Goal: Task Accomplishment & Management: Use online tool/utility

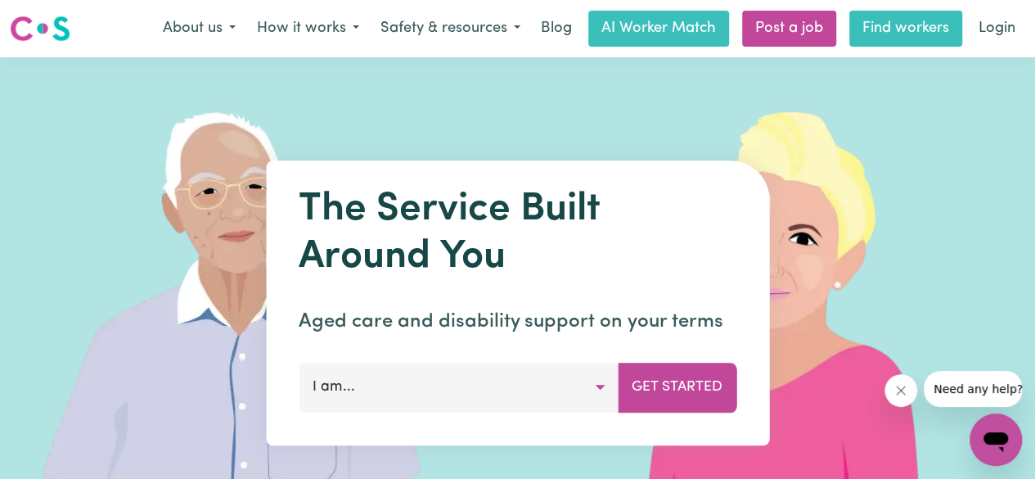
click at [905, 26] on link "Find workers" at bounding box center [905, 29] width 113 height 36
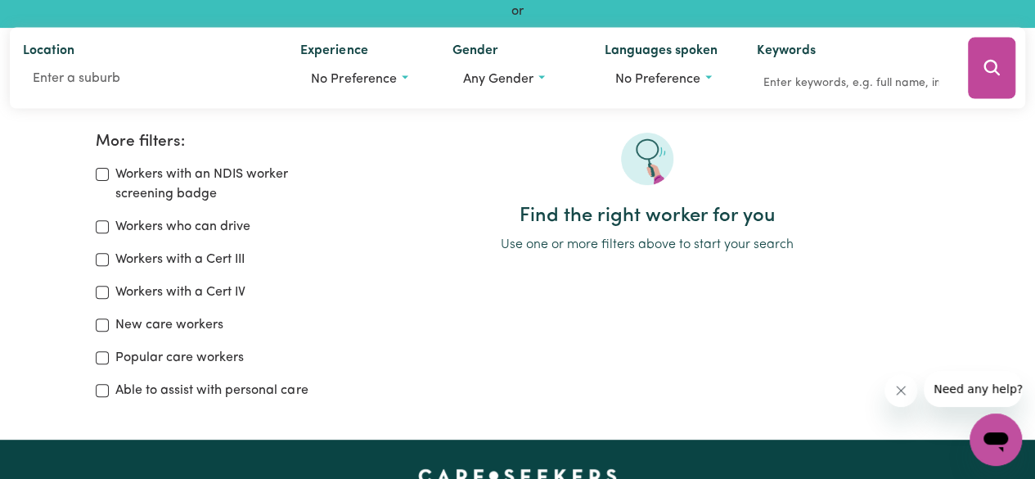
scroll to position [246, 0]
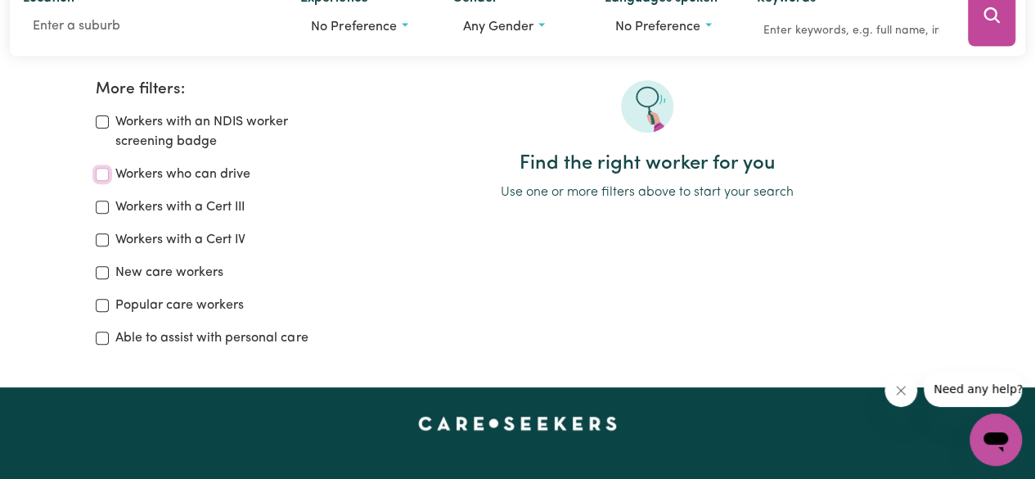
click at [100, 174] on input "Workers who can drive" at bounding box center [102, 174] width 13 height 13
checkbox input "true"
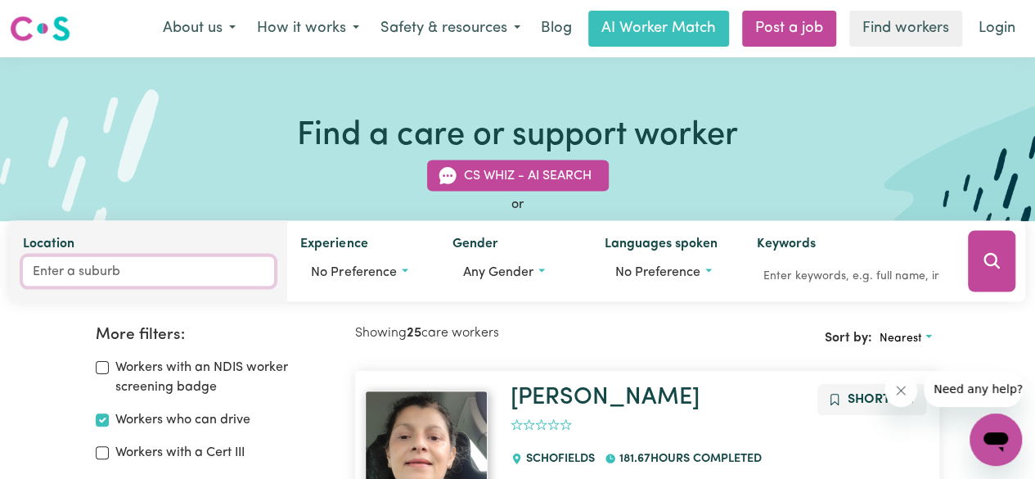
click at [87, 275] on input "Location" at bounding box center [148, 271] width 251 height 29
type input "Athert"
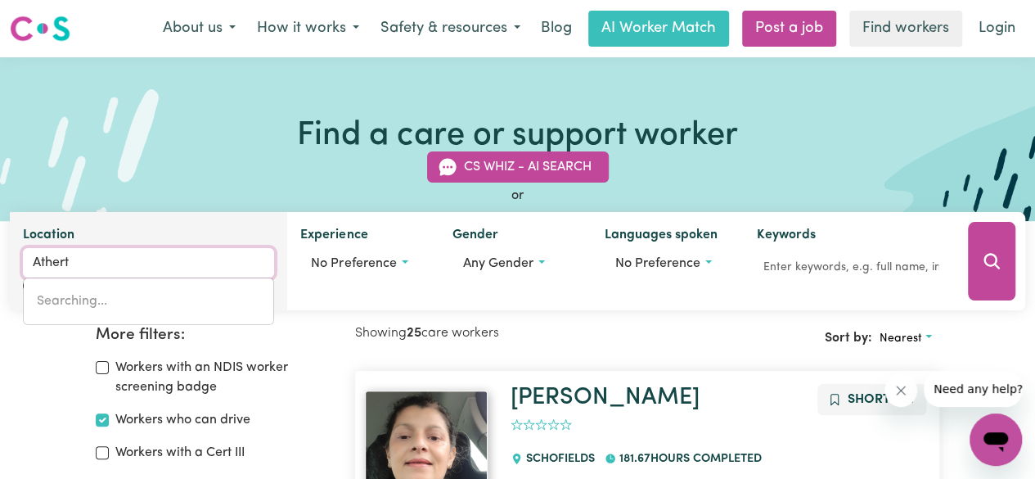
type input "[PERSON_NAME], [GEOGRAPHIC_DATA]"
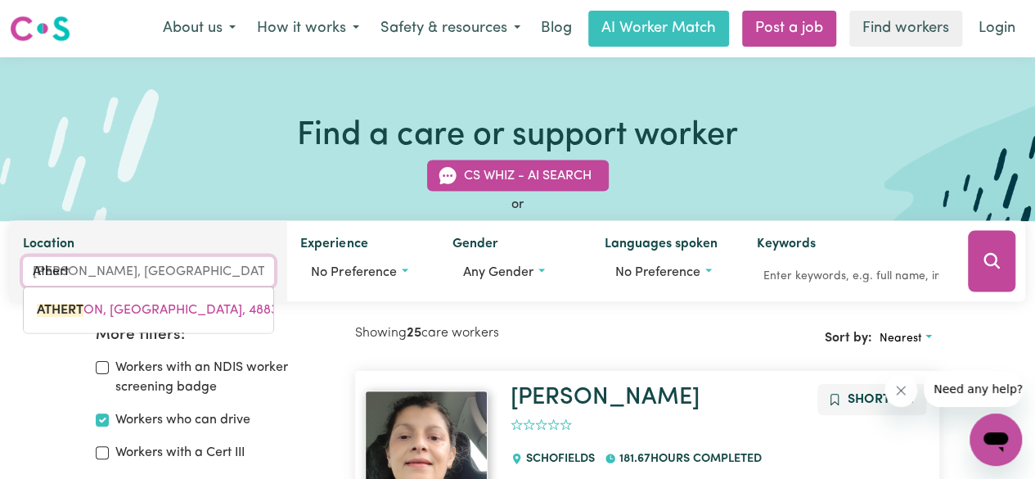
type input "Atherto"
type input "[PERSON_NAME], [GEOGRAPHIC_DATA], 4883"
type input "[PERSON_NAME]"
type input "[GEOGRAPHIC_DATA], [GEOGRAPHIC_DATA]"
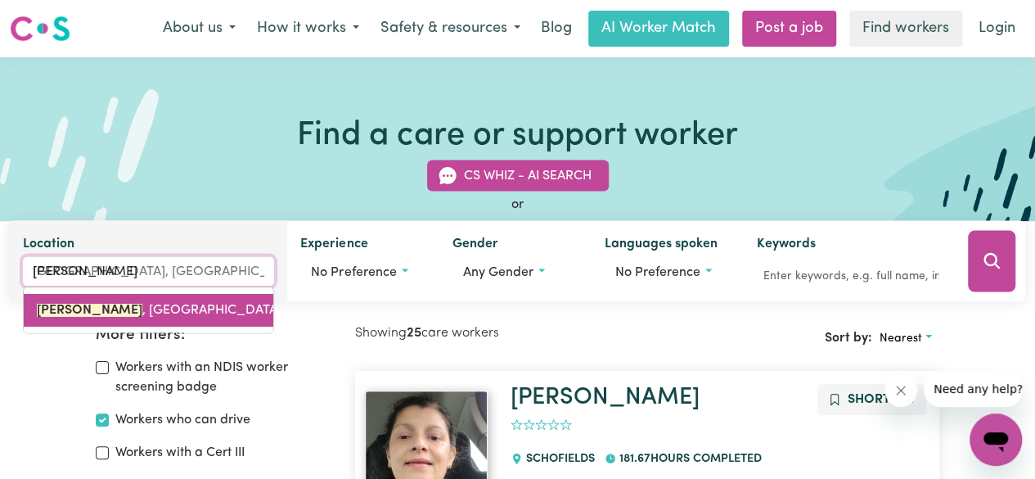
click at [110, 304] on span "[PERSON_NAME] , [GEOGRAPHIC_DATA], 4883" at bounding box center [177, 310] width 281 height 13
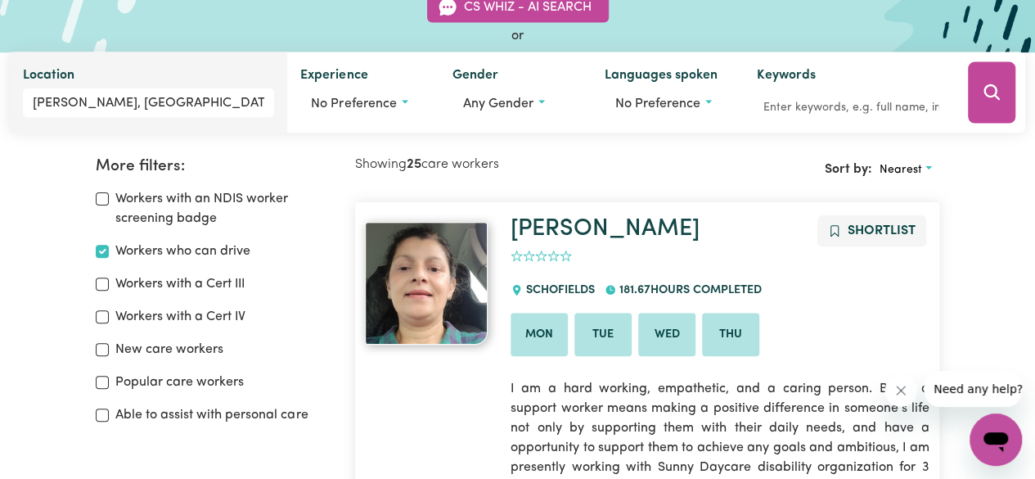
scroll to position [82, 0]
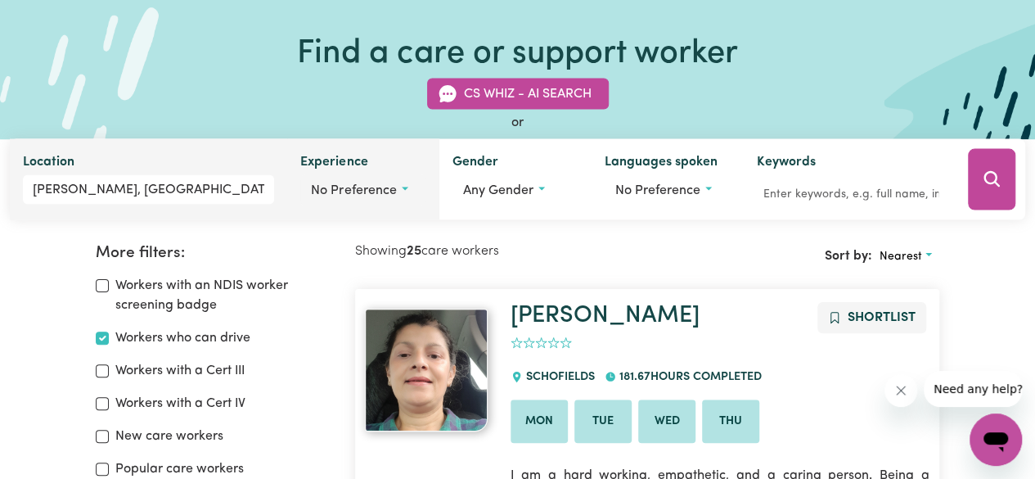
click at [411, 187] on button "No preference" at bounding box center [363, 190] width 126 height 31
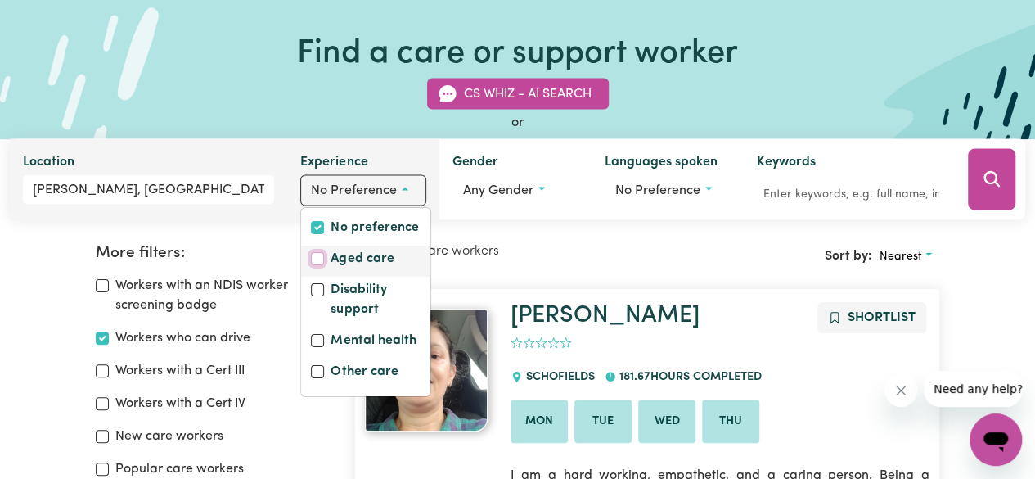
click at [318, 255] on input "Aged care" at bounding box center [317, 258] width 13 height 13
checkbox input "true"
checkbox input "false"
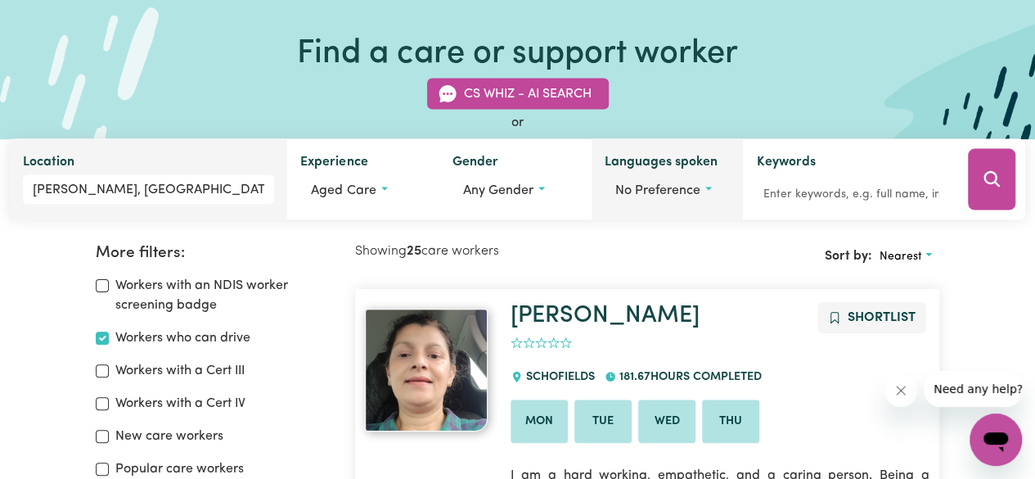
click at [711, 178] on button "No preference" at bounding box center [668, 190] width 126 height 31
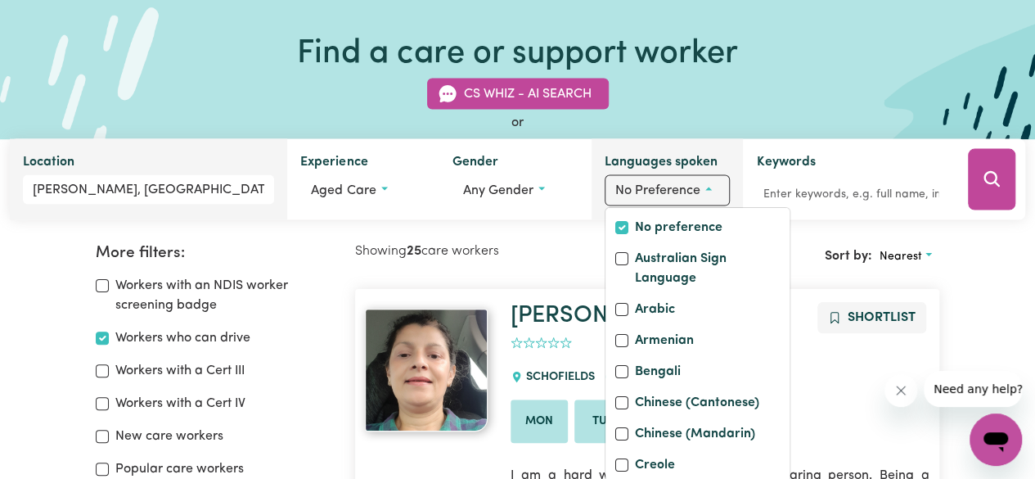
click at [710, 178] on button "No preference" at bounding box center [668, 190] width 126 height 31
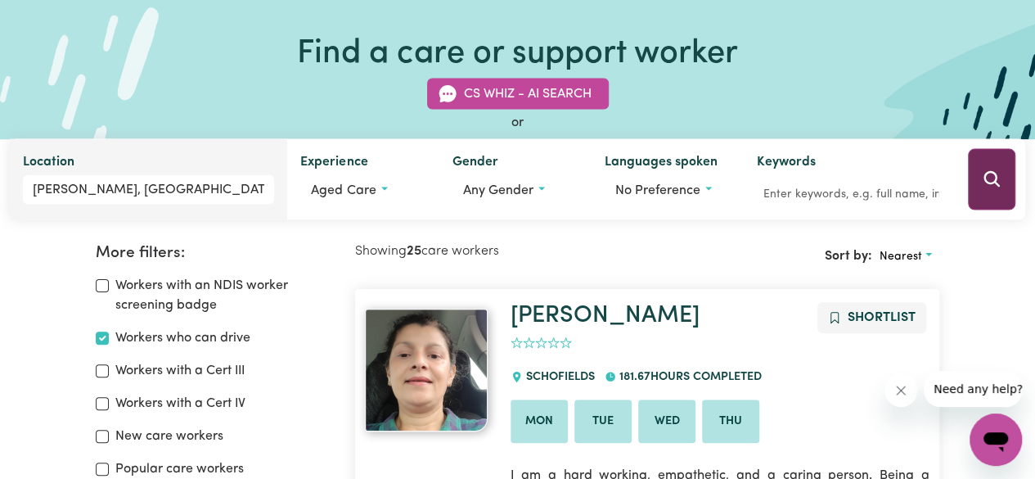
click at [985, 176] on icon "Search" at bounding box center [992, 179] width 16 height 16
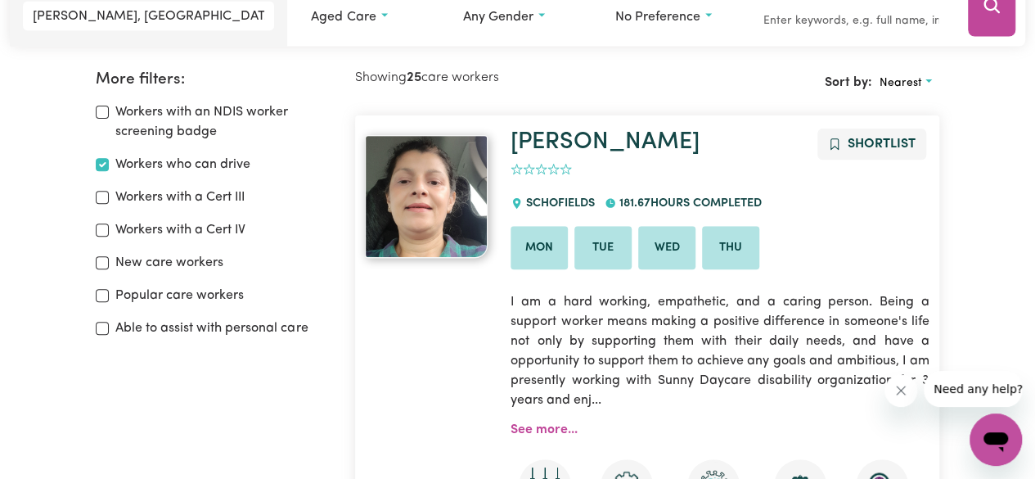
scroll to position [273, 0]
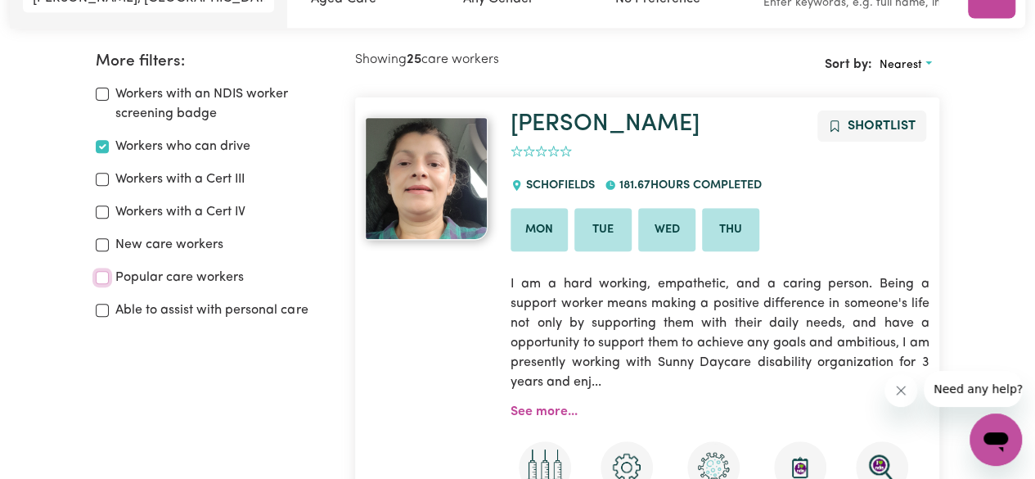
click at [105, 276] on input "Popular care workers" at bounding box center [102, 277] width 13 height 13
checkbox input "true"
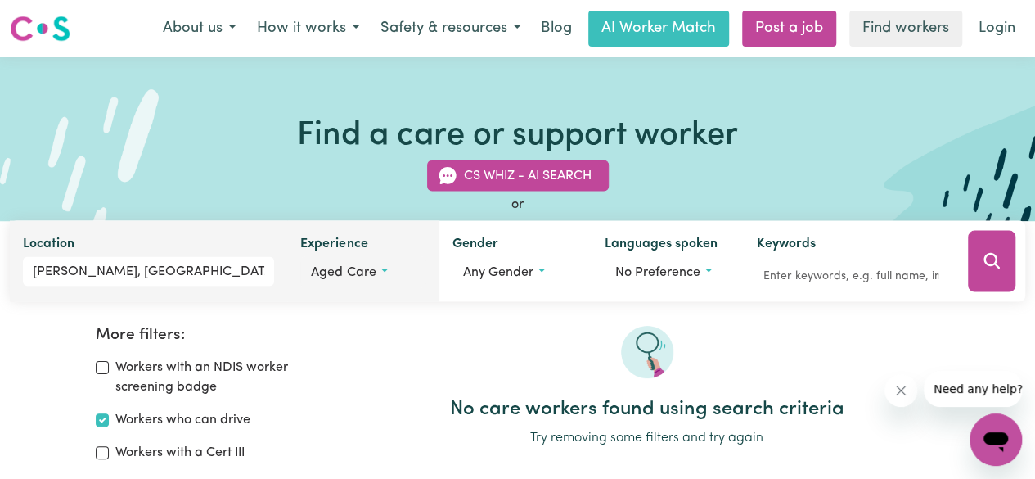
click at [385, 266] on button "Aged care" at bounding box center [363, 272] width 126 height 31
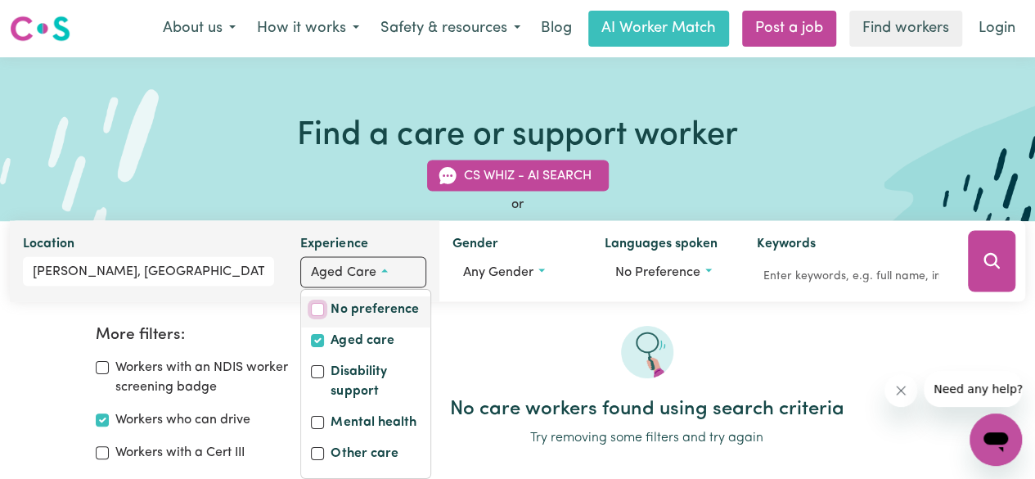
click at [321, 309] on input "No preference" at bounding box center [317, 309] width 13 height 13
checkbox input "true"
checkbox input "false"
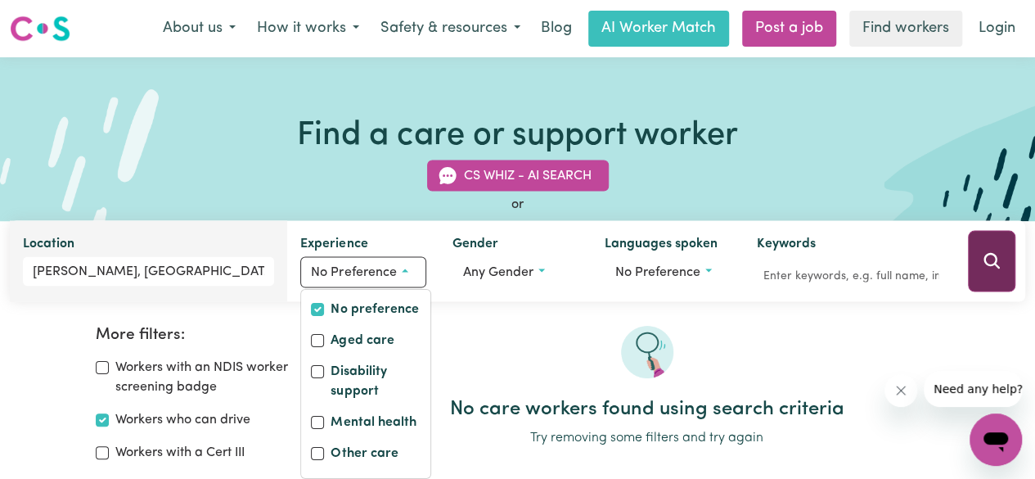
click at [1000, 253] on button "Search" at bounding box center [991, 261] width 47 height 61
